Goal: Task Accomplishment & Management: Manage account settings

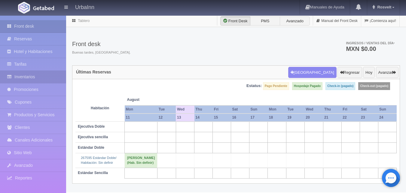
click at [39, 78] on link "Inventarios" at bounding box center [33, 77] width 66 height 12
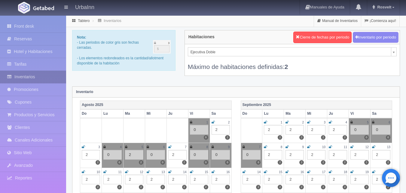
click at [52, 75] on link "Inventarios" at bounding box center [33, 77] width 66 height 12
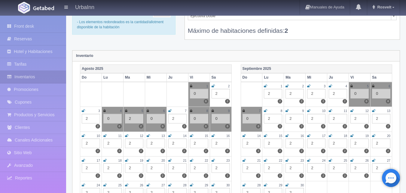
scroll to position [40, 0]
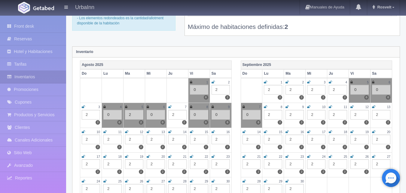
click at [152, 129] on div "13" at bounding box center [156, 131] width 18 height 5
click at [148, 130] on icon at bounding box center [148, 132] width 3 height 4
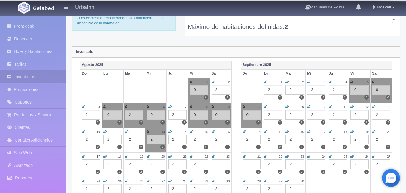
click at [153, 139] on div "2" at bounding box center [156, 139] width 18 height 10
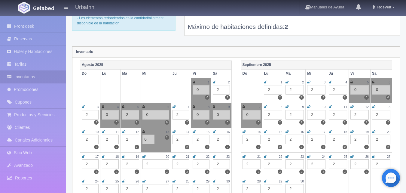
type input "0"
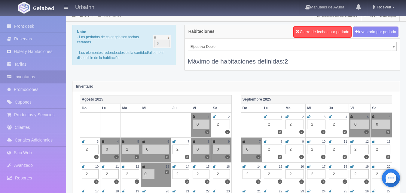
scroll to position [0, 0]
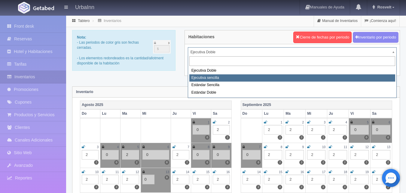
select select "1738"
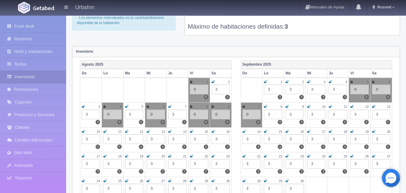
scroll to position [50, 0]
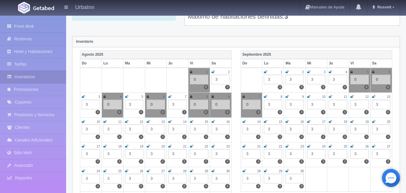
click at [150, 120] on td "13 3 3" at bounding box center [156, 129] width 22 height 25
click at [150, 121] on icon at bounding box center [148, 122] width 3 height 4
click at [152, 130] on div "3" at bounding box center [156, 129] width 18 height 10
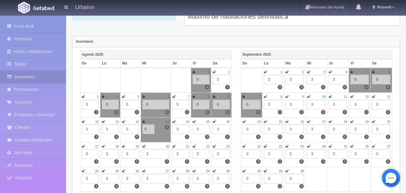
type input "0"
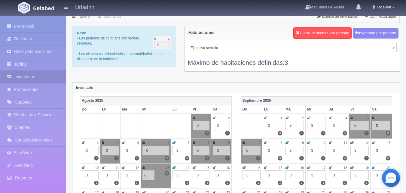
scroll to position [0, 0]
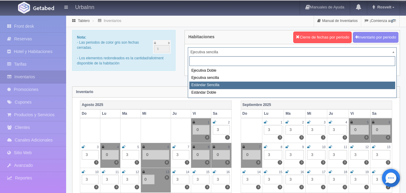
drag, startPoint x: 212, startPoint y: 83, endPoint x: 208, endPoint y: 83, distance: 4.2
select select "1739"
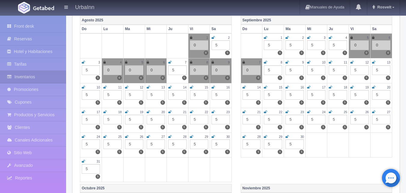
scroll to position [90, 0]
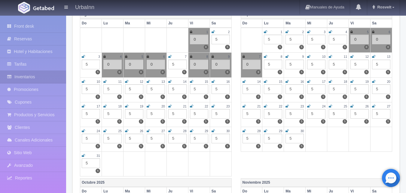
click at [148, 81] on icon at bounding box center [148, 82] width 3 height 4
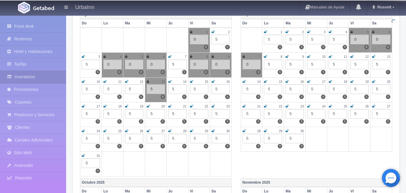
click at [153, 88] on div "5" at bounding box center [156, 89] width 18 height 10
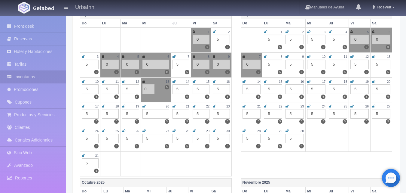
type input "0"
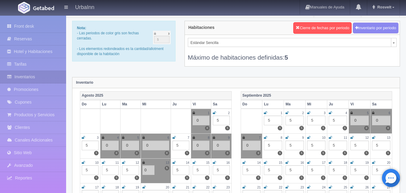
scroll to position [0, 0]
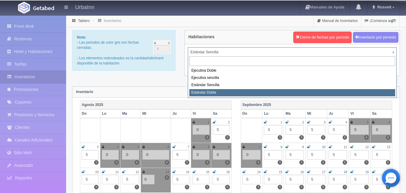
select select "1740"
